Goal: Check status: Check status

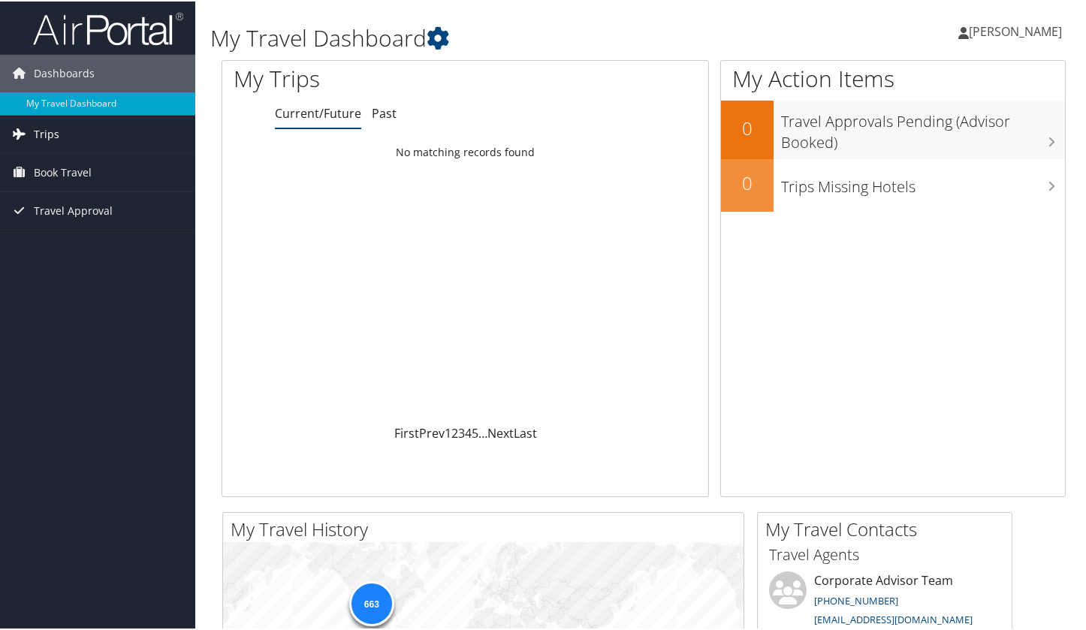
click at [46, 126] on span "Trips" at bounding box center [47, 133] width 26 height 38
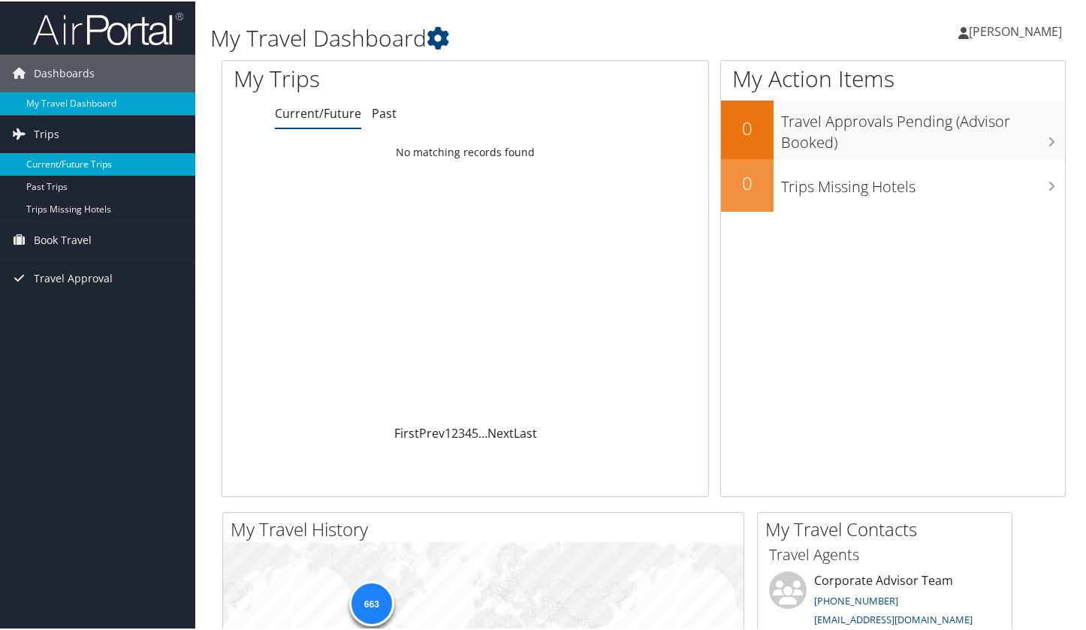
click at [44, 172] on link "Current/Future Trips" at bounding box center [97, 163] width 195 height 23
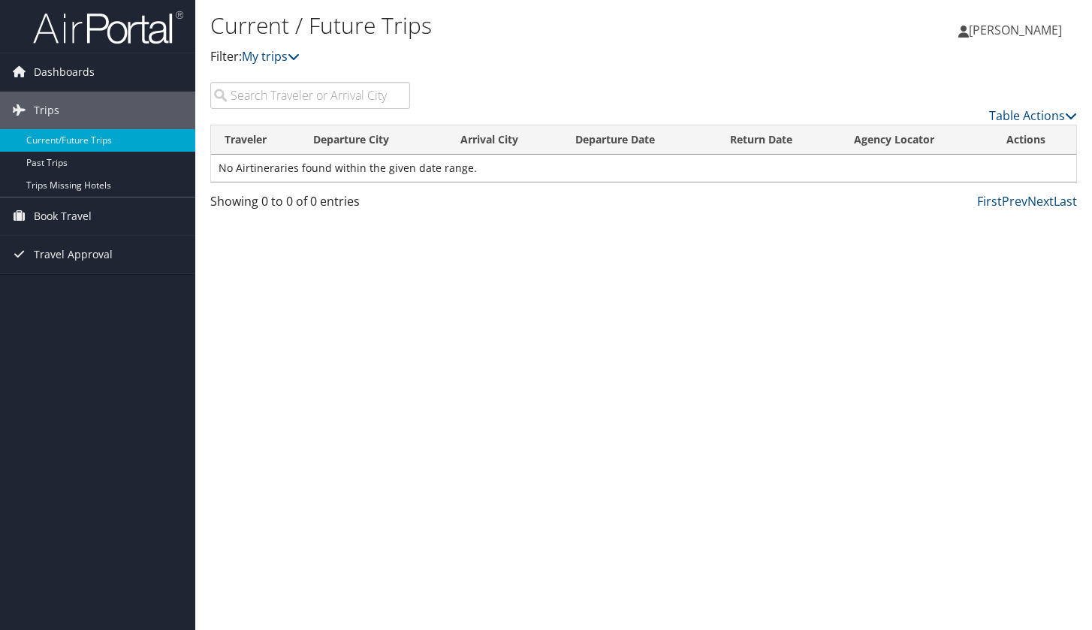
click at [294, 47] on div "Current / Future Trips Filter: My trips" at bounding box center [498, 38] width 577 height 57
click at [293, 51] on icon at bounding box center [294, 56] width 12 height 12
click at [286, 57] on link "My trips" at bounding box center [271, 56] width 58 height 17
click at [70, 70] on span "Dashboards" at bounding box center [64, 72] width 61 height 38
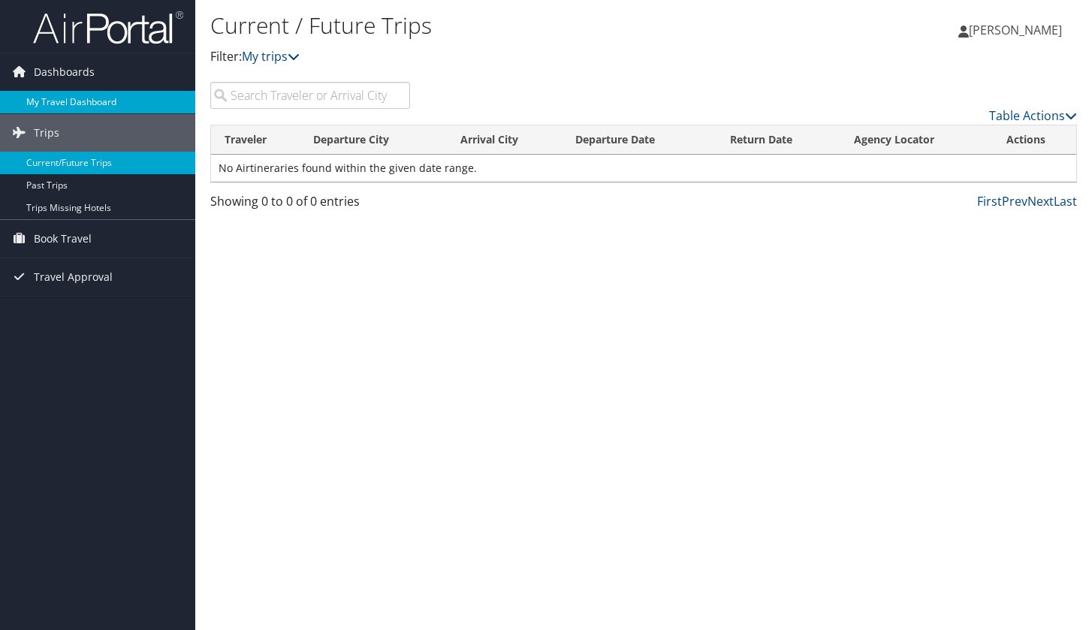
click at [61, 97] on link "My Travel Dashboard" at bounding box center [97, 102] width 195 height 23
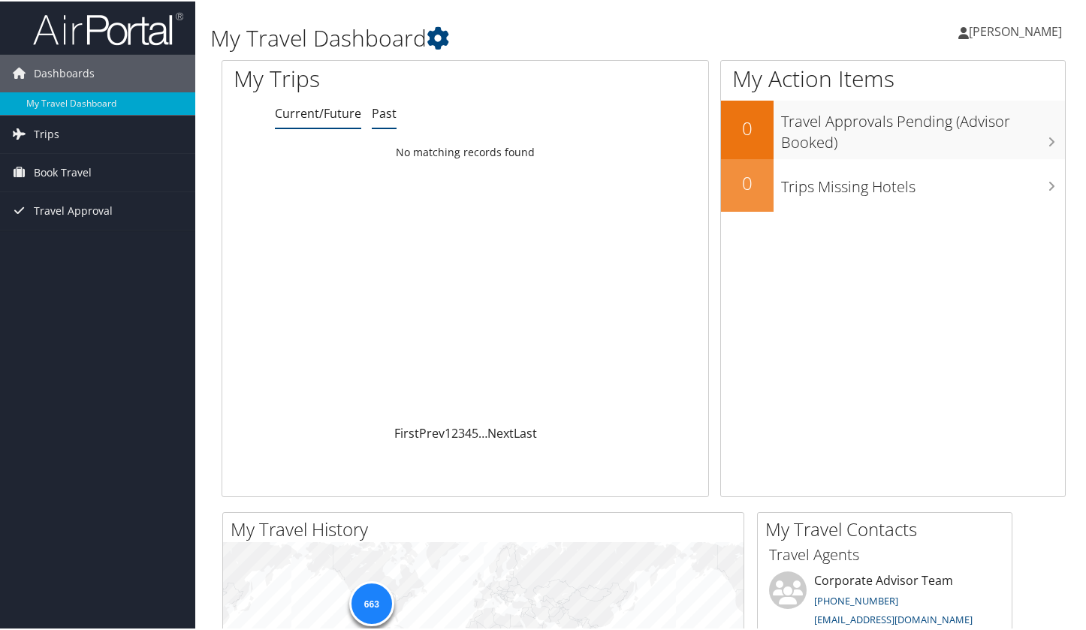
click at [381, 119] on link "Past" at bounding box center [384, 112] width 25 height 17
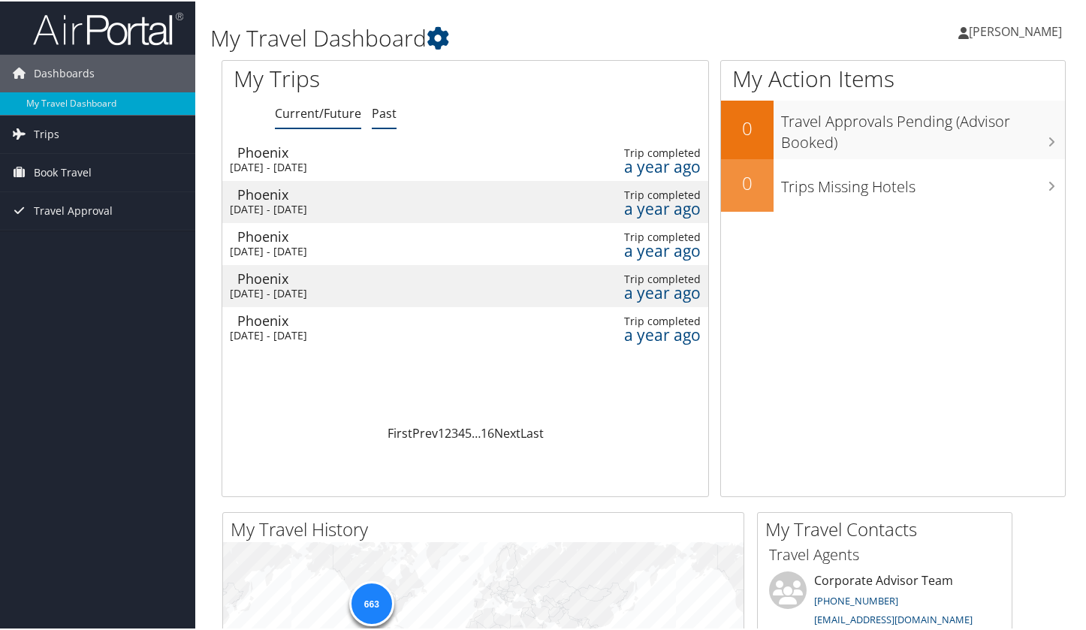
click at [302, 113] on link "Current/Future" at bounding box center [318, 112] width 86 height 17
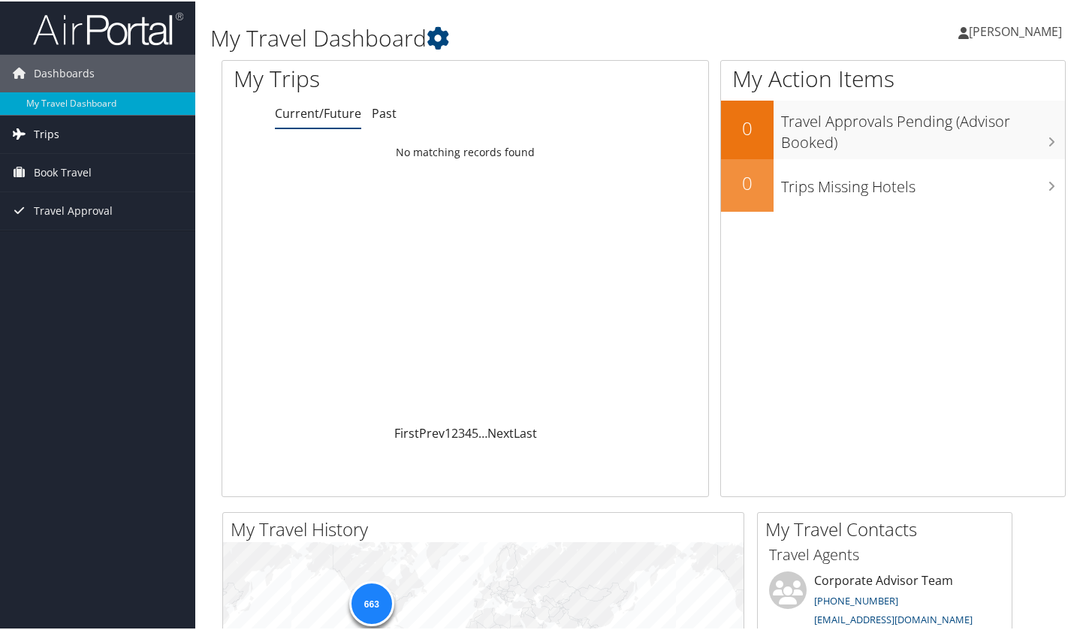
click at [56, 140] on span "Trips" at bounding box center [47, 133] width 26 height 38
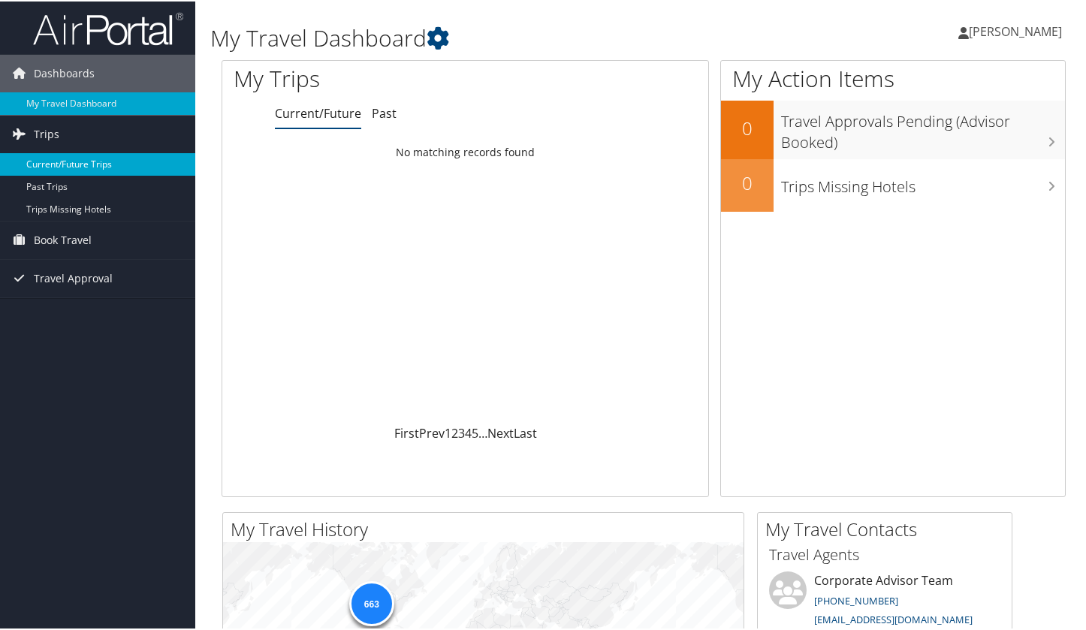
click at [59, 166] on link "Current/Future Trips" at bounding box center [97, 163] width 195 height 23
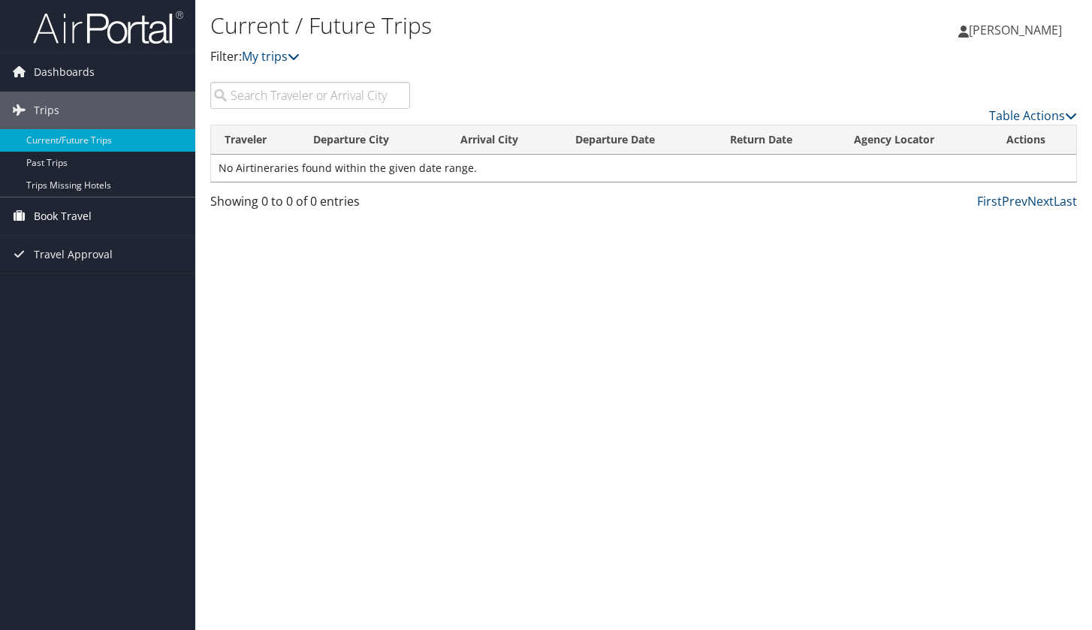
click at [52, 217] on span "Book Travel" at bounding box center [63, 216] width 58 height 38
click at [44, 264] on link "Book/Manage Online Trips" at bounding box center [97, 269] width 195 height 23
